Goal: Complete application form: Complete application form

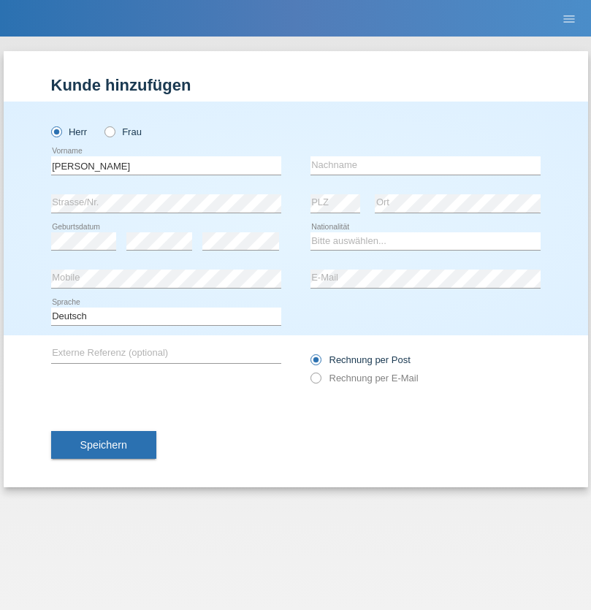
type input "[PERSON_NAME]"
click at [425, 165] on input "text" at bounding box center [426, 165] width 230 height 18
type input "Muransky"
select select "SK"
select select "C"
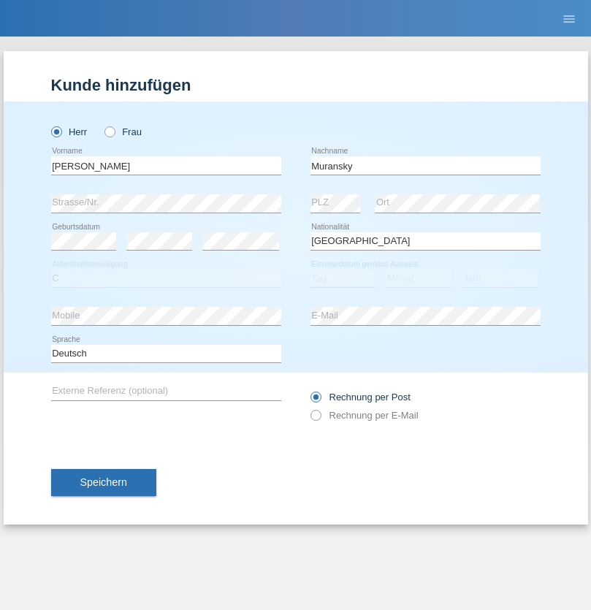
select select "29"
select select "10"
select select "2021"
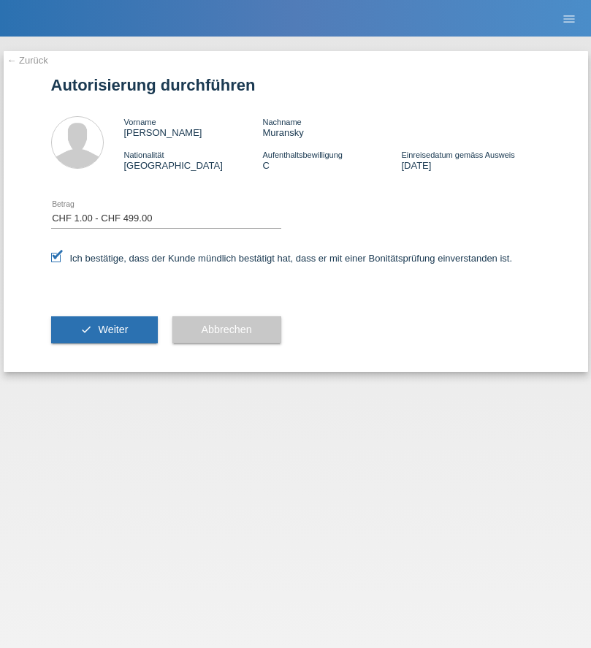
select select "1"
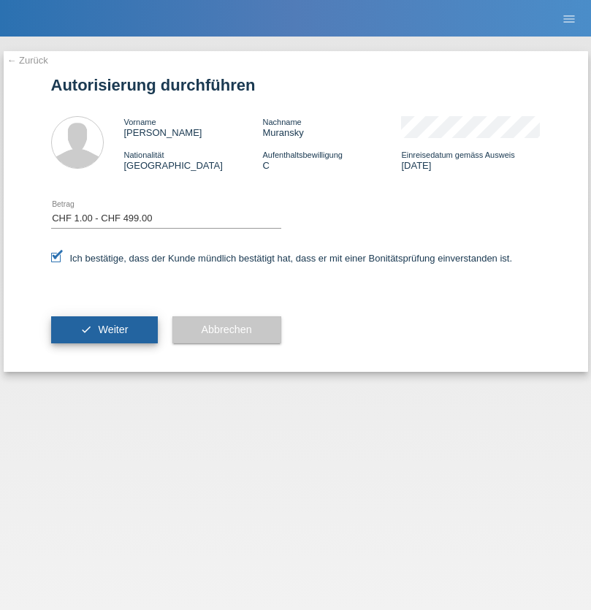
click at [104, 330] on span "Weiter" at bounding box center [113, 330] width 30 height 12
